Goal: Information Seeking & Learning: Learn about a topic

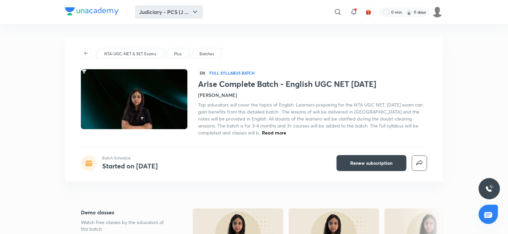
click at [171, 11] on button "Judiciary - PCS (J ..." at bounding box center [169, 11] width 68 height 13
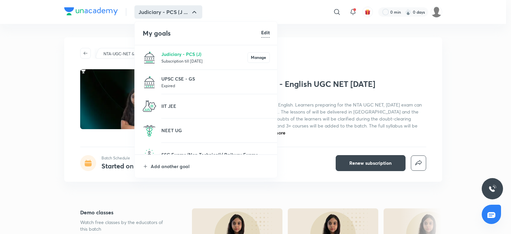
click at [40, 109] on div at bounding box center [255, 117] width 511 height 234
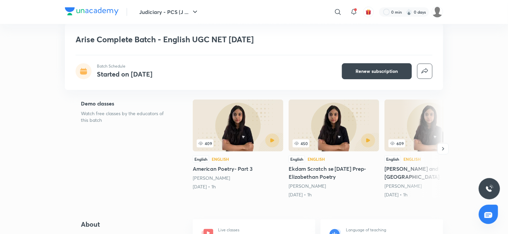
scroll to position [133, 0]
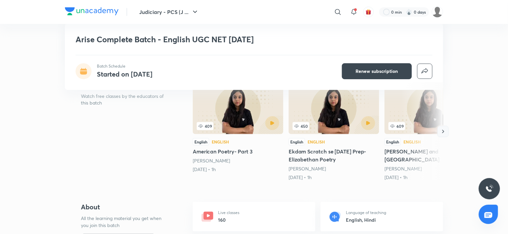
click at [443, 132] on icon "button" at bounding box center [443, 131] width 2 height 3
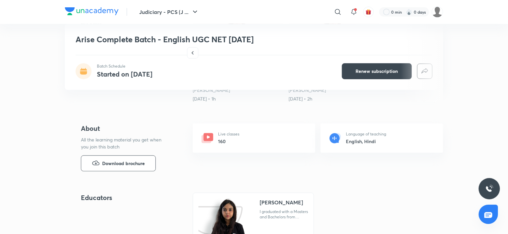
scroll to position [266, 0]
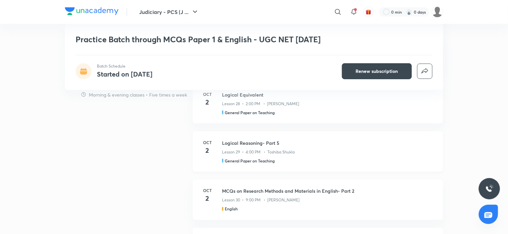
scroll to position [533, 0]
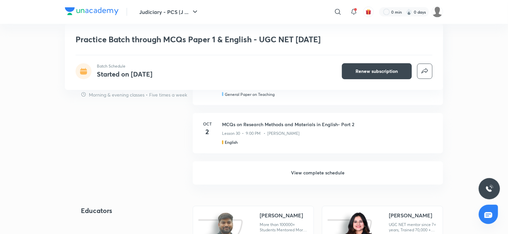
click at [324, 174] on h6 "View complete schedule" at bounding box center [318, 172] width 250 height 23
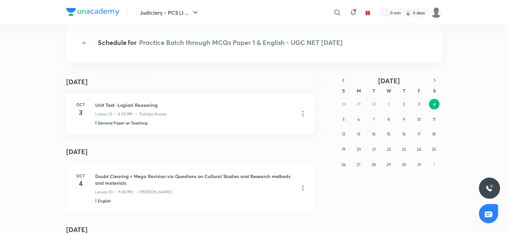
scroll to position [466, 0]
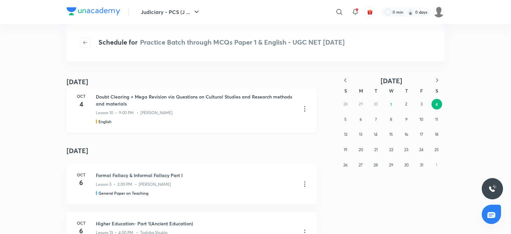
click at [304, 106] on icon at bounding box center [305, 109] width 8 height 8
click at [254, 127] on p "Go to course page" at bounding box center [255, 125] width 40 height 7
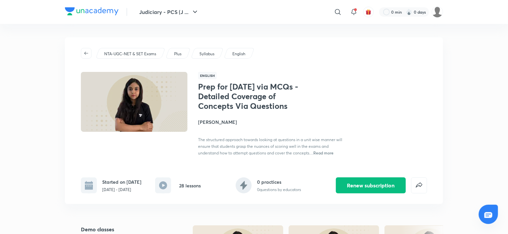
scroll to position [133, 0]
